Goal: Navigation & Orientation: Find specific page/section

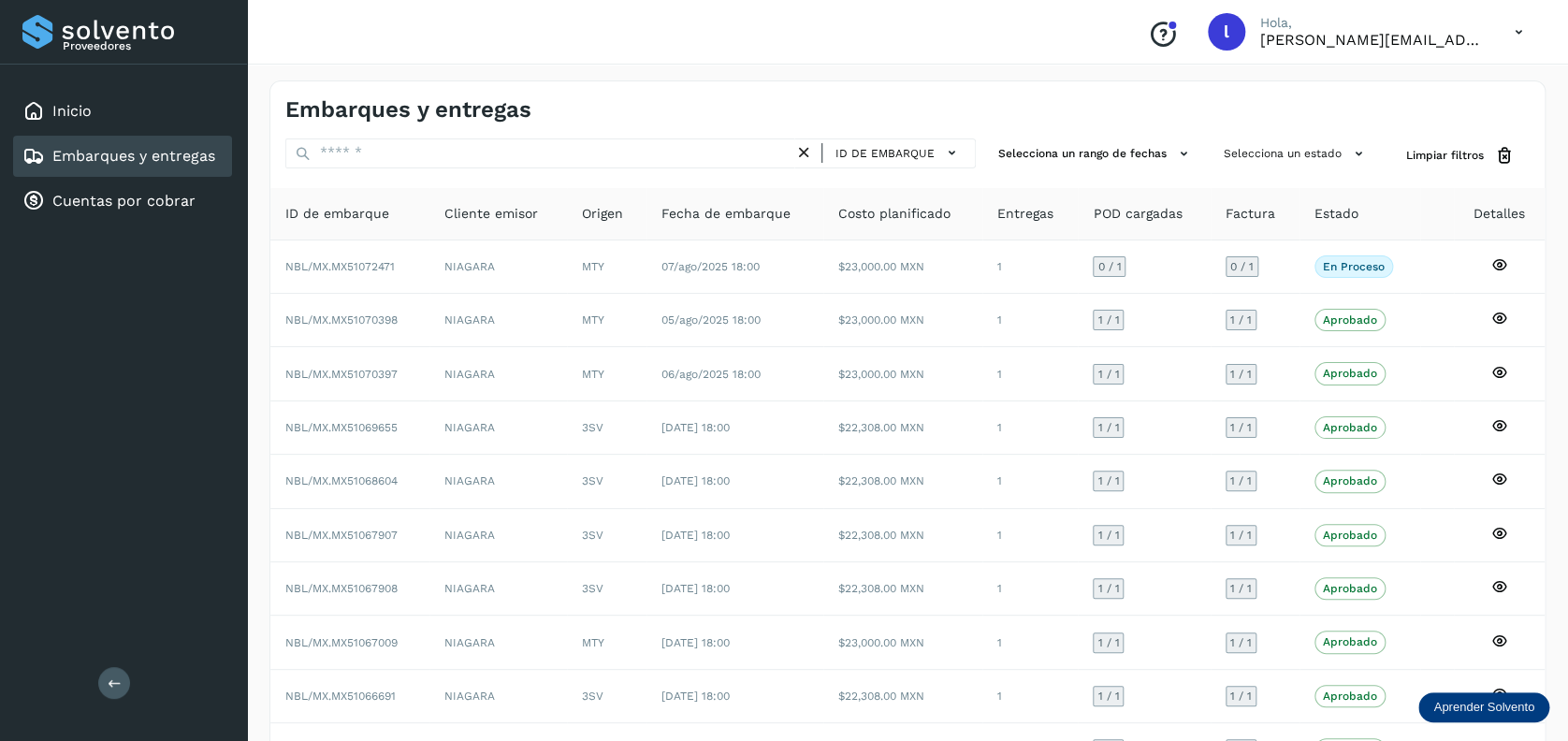
click at [108, 145] on div "Embarques y entregas" at bounding box center [119, 156] width 193 height 23
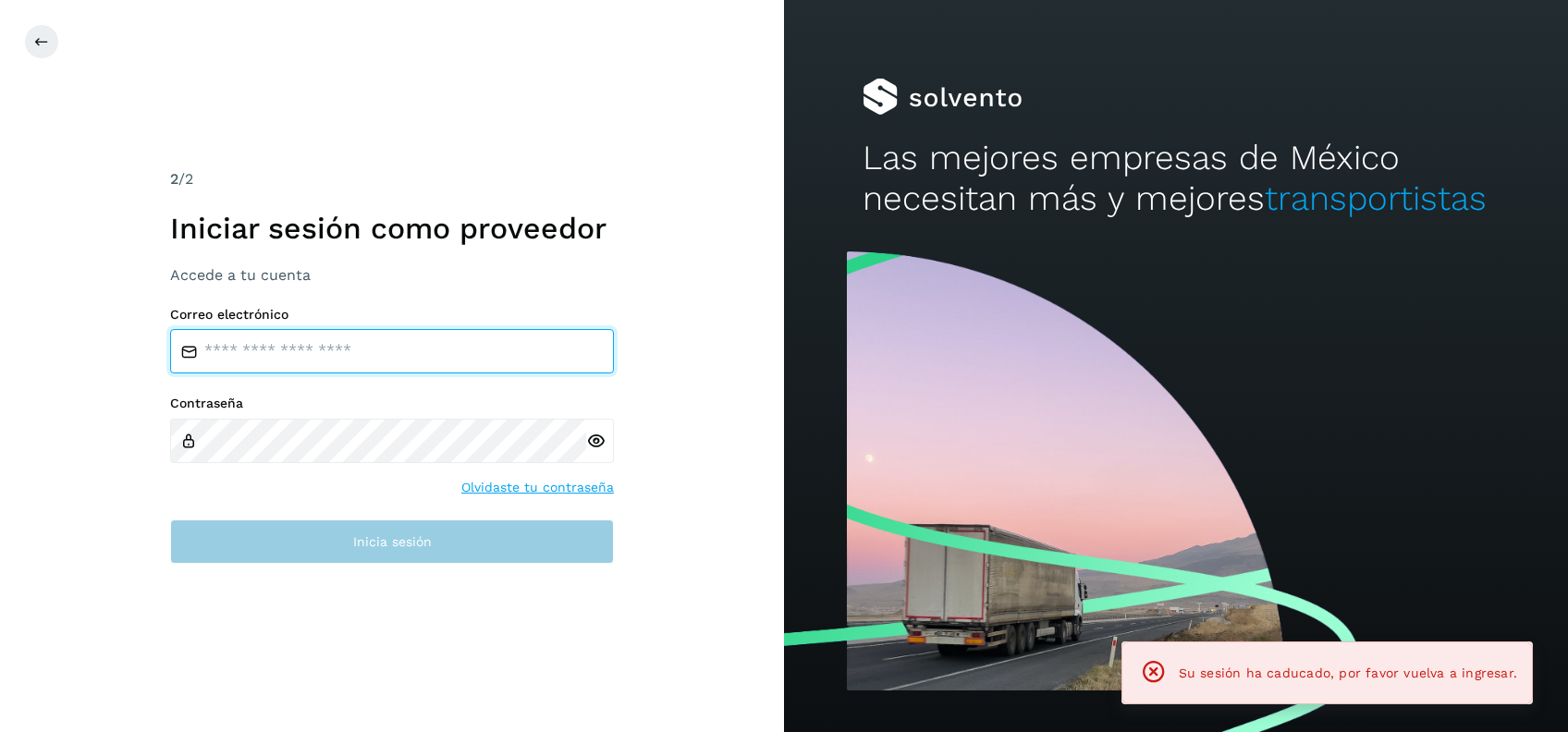
type input "**********"
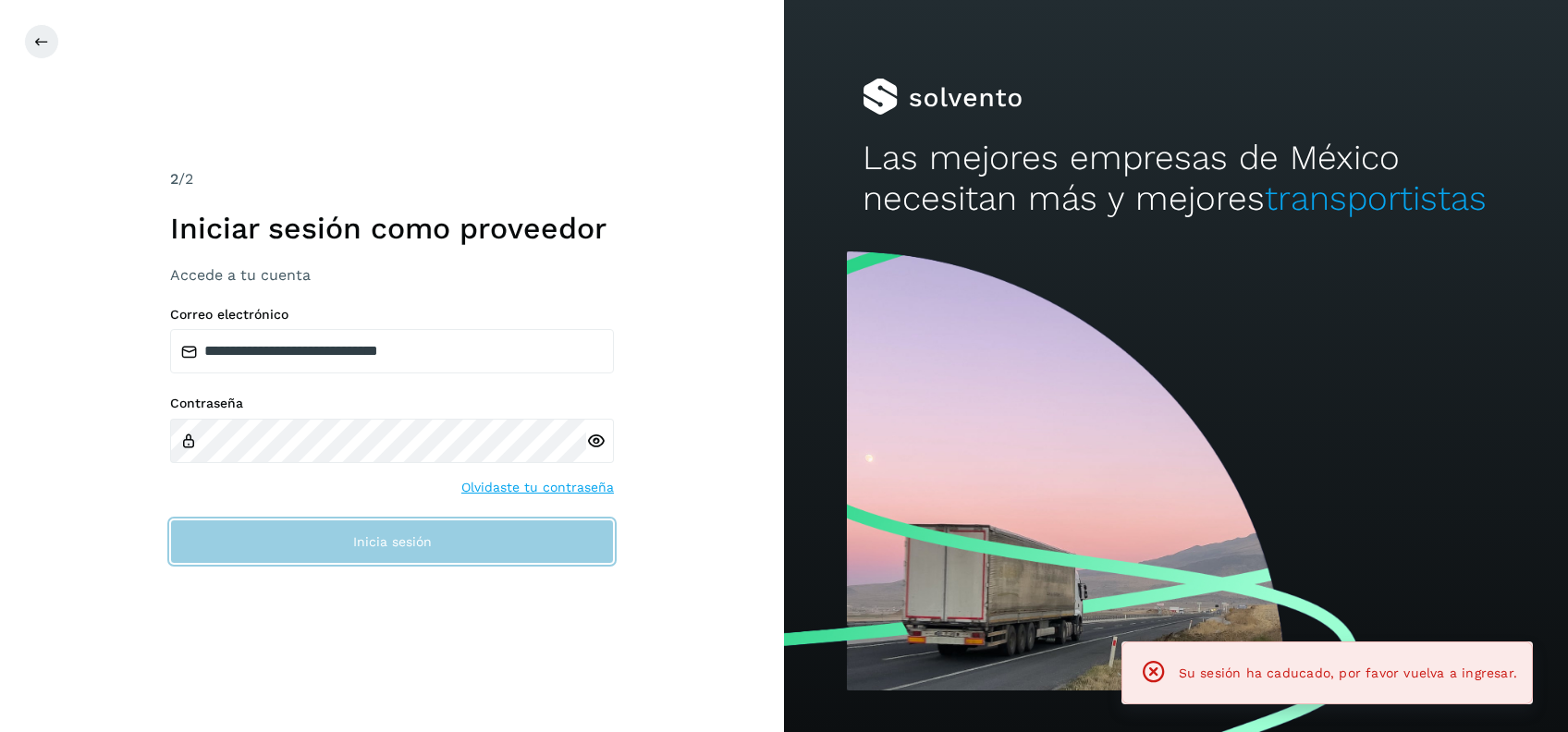
click at [332, 540] on button "Inicia sesión" at bounding box center [392, 541] width 444 height 44
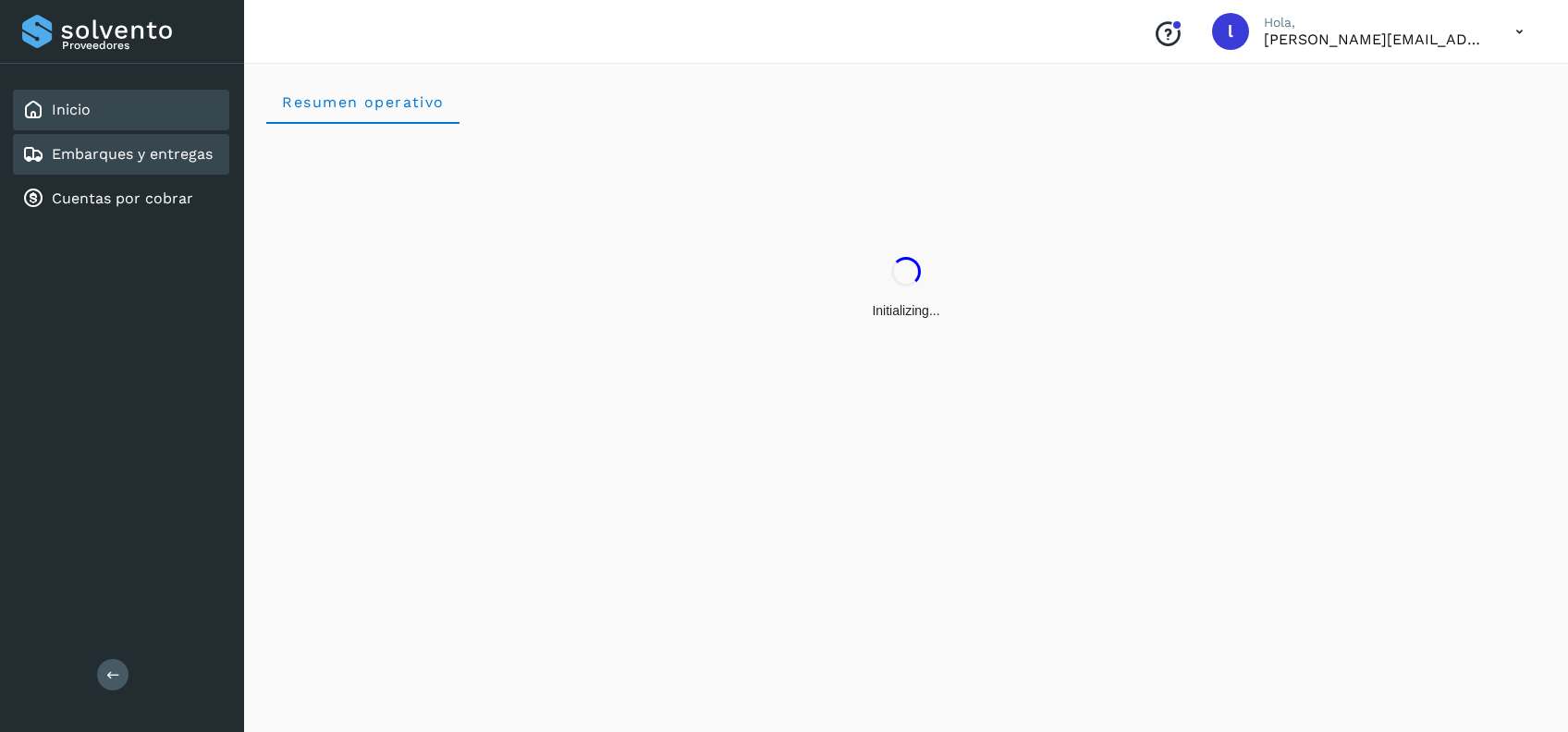
click at [152, 145] on link "Embarques y entregas" at bounding box center [133, 154] width 161 height 18
